Goal: Find specific page/section: Find specific page/section

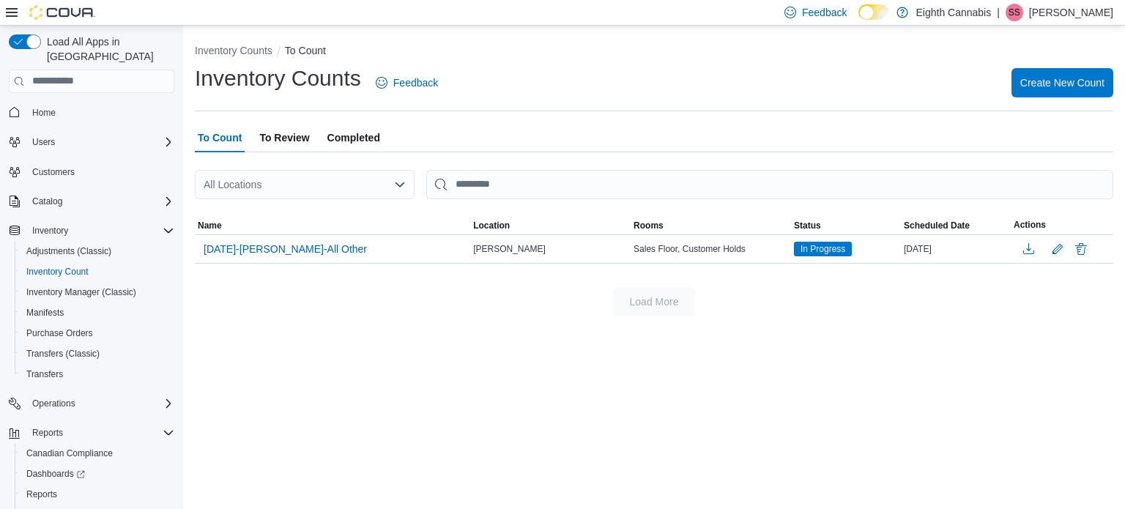
click at [279, 134] on span "To Review" at bounding box center [284, 137] width 50 height 29
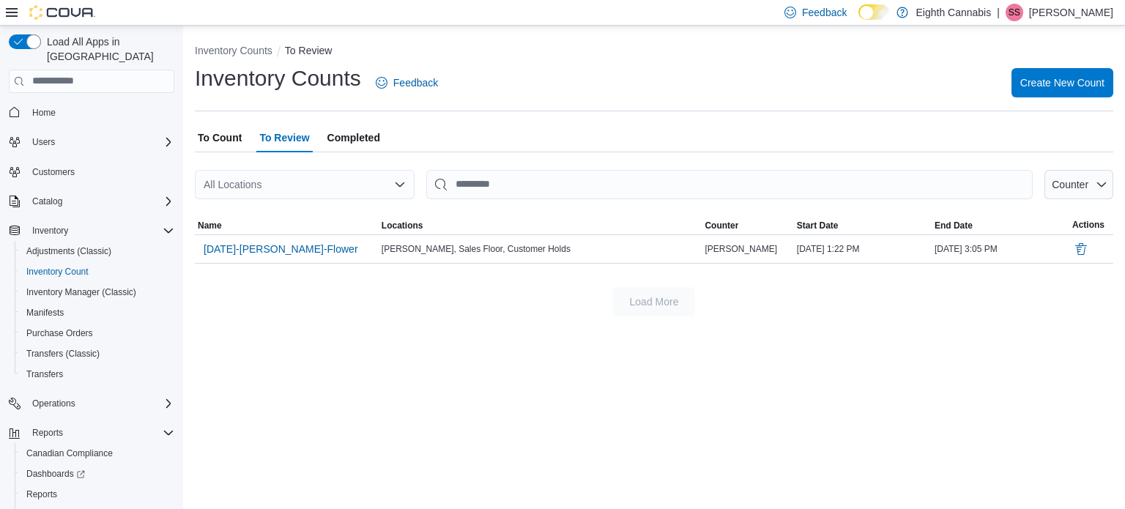
click at [225, 137] on span "To Count" at bounding box center [220, 137] width 44 height 29
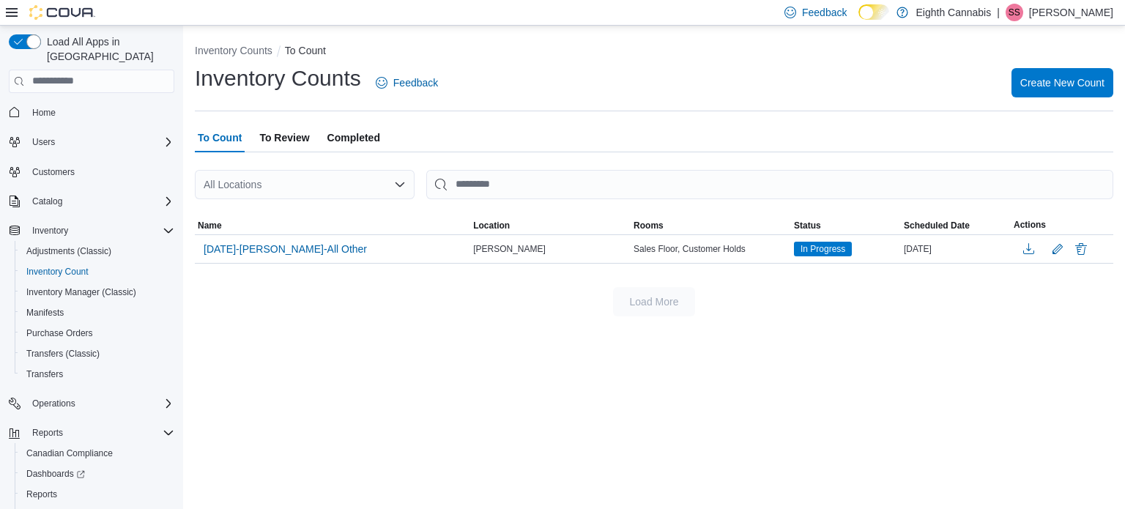
click at [265, 125] on span "To Review" at bounding box center [284, 137] width 50 height 29
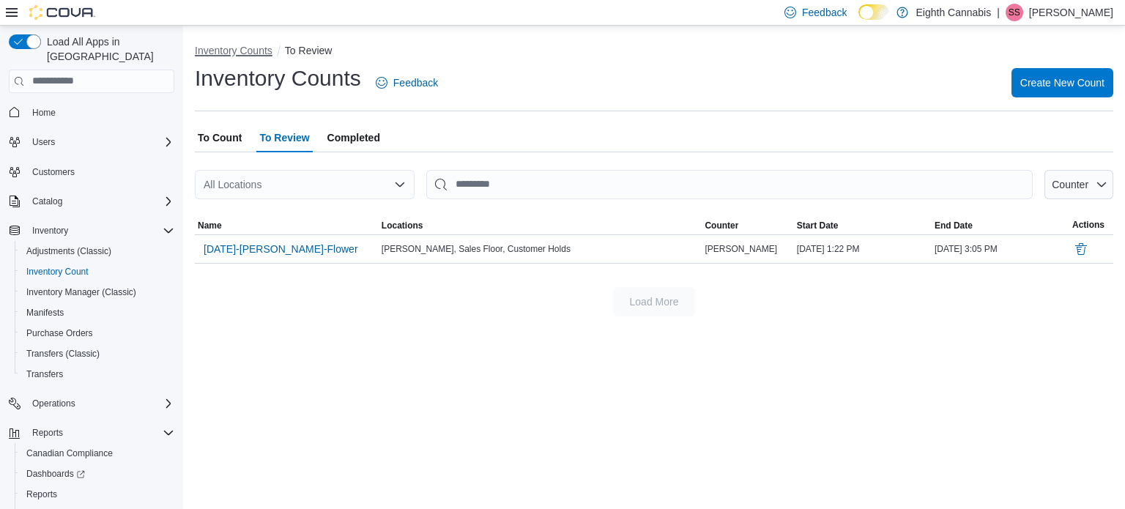
click at [208, 51] on button "Inventory Counts" at bounding box center [234, 51] width 78 height 12
click at [241, 54] on button "Inventory Counts" at bounding box center [234, 51] width 78 height 12
click at [209, 141] on span "To Count" at bounding box center [220, 137] width 44 height 29
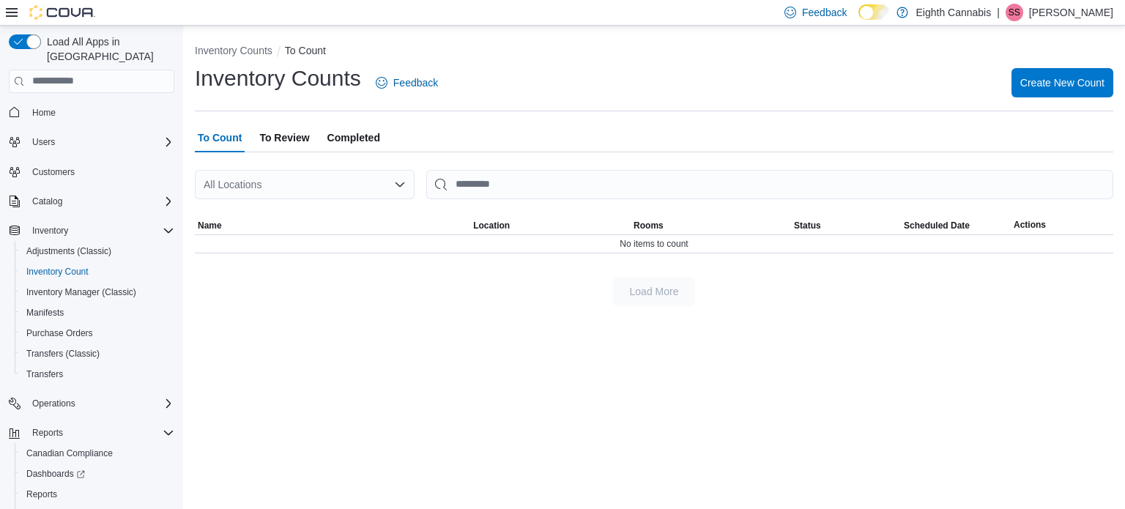
click at [282, 138] on span "To Review" at bounding box center [284, 137] width 50 height 29
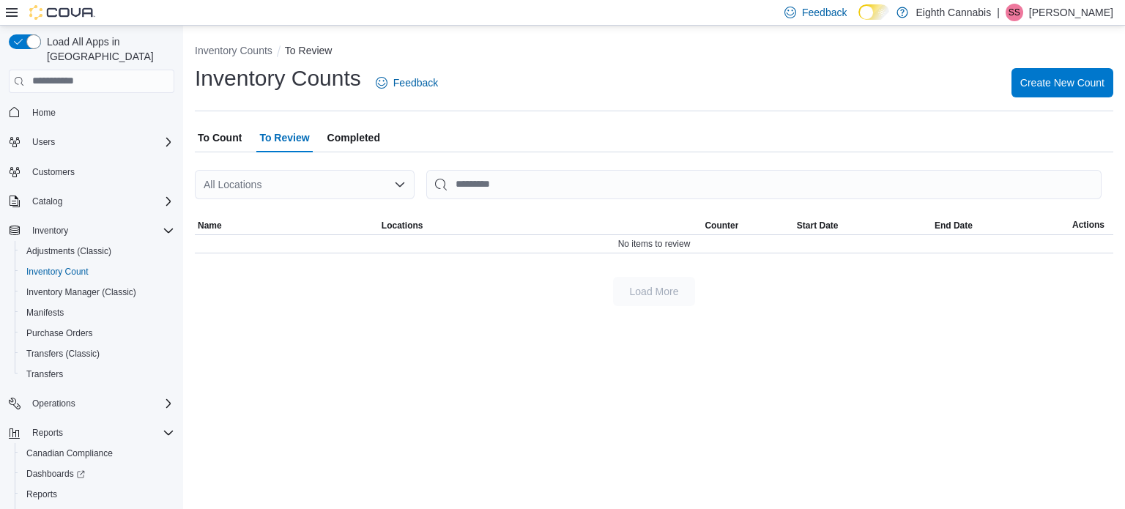
click at [220, 133] on span "To Count" at bounding box center [220, 137] width 44 height 29
